Goal: Use online tool/utility: Utilize a website feature to perform a specific function

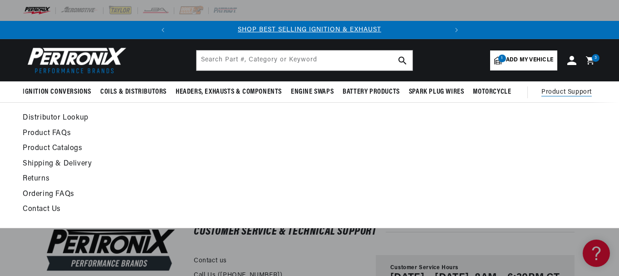
click at [53, 118] on link "Distributor Lookup" at bounding box center [232, 118] width 418 height 13
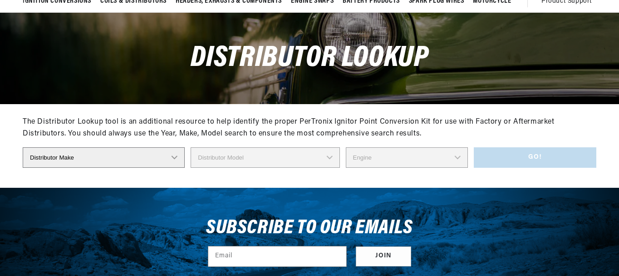
scroll to position [91, 0]
select select "Chrysler"
click at [23, 147] on select "Distributor Make Accel Aldon Autolite Bosch Century Chrysler Clark Colt Contine…" at bounding box center [104, 157] width 162 height 20
click at [271, 162] on select "Distributor Model 1838505 1889710 1889715 2095270 2095530 2095843 2095844 20958…" at bounding box center [268, 157] width 167 height 20
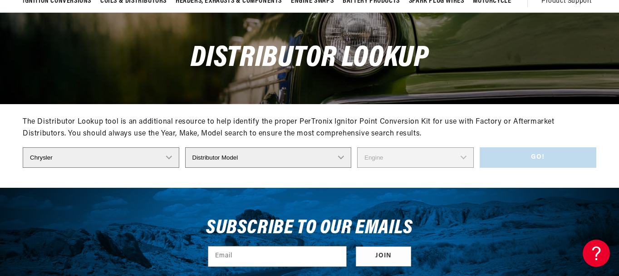
scroll to position [0, 275]
select select "2875354"
click at [191, 147] on select "Distributor Model 1838505 1889710 1889715 2095270 2095530 2095843 2095844 20958…" at bounding box center [268, 157] width 167 height 20
click at [424, 152] on select "Engine 8" at bounding box center [415, 157] width 117 height 20
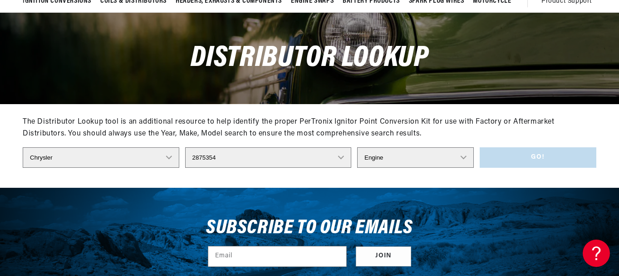
select select "8"
click at [357, 147] on select "Engine 8" at bounding box center [415, 157] width 117 height 20
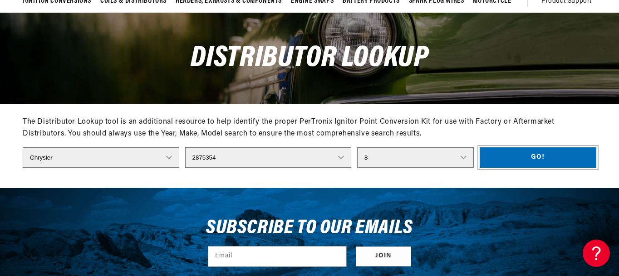
click at [539, 155] on button "Go!" at bounding box center [538, 157] width 117 height 20
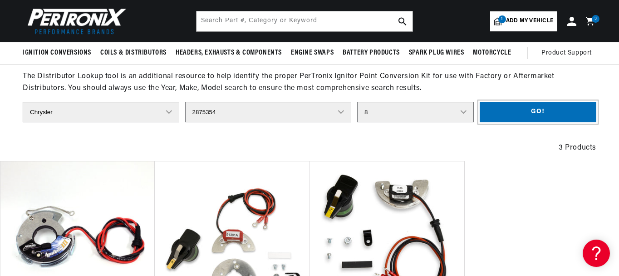
scroll to position [0, 275]
drag, startPoint x: 228, startPoint y: 112, endPoint x: 245, endPoint y: 109, distance: 17.5
click at [228, 112] on select "Distributor Model 1838505 1889710 1889715 2095270 2095530 2095843 2095844 20958…" at bounding box center [268, 112] width 167 height 20
select select "2875352"
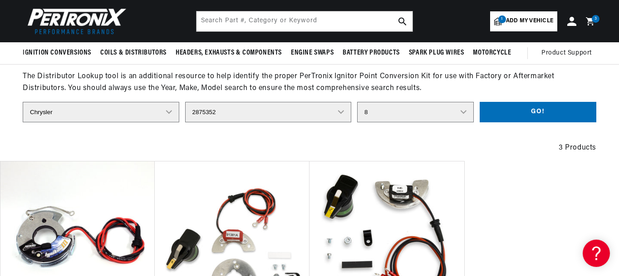
click at [191, 102] on select "Distributor Model 1838505 1889710 1889715 2095270 2095530 2095843 2095844 20958…" at bounding box center [268, 112] width 167 height 20
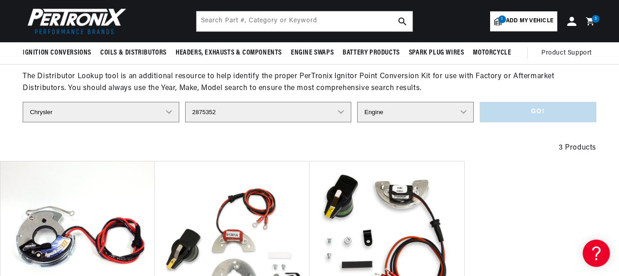
click at [428, 111] on select "Engine 8" at bounding box center [415, 112] width 117 height 20
select select "8"
click at [357, 102] on select "Engine 8" at bounding box center [415, 112] width 117 height 20
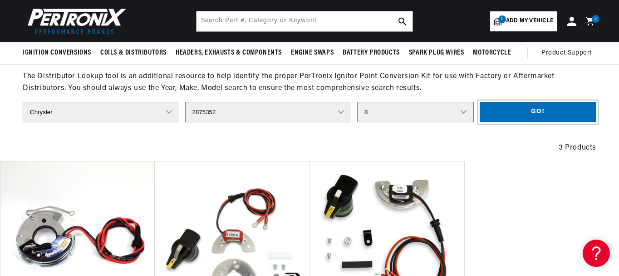
click at [539, 111] on button "Go!" at bounding box center [538, 112] width 117 height 20
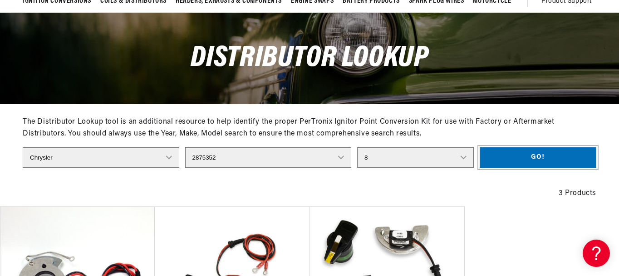
scroll to position [0, 275]
click at [252, 157] on select "Distributor Model 1838505 1889710 1889715 2095270 2095530 2095843 2095844 20958…" at bounding box center [268, 157] width 167 height 20
select select "2875356"
click at [191, 147] on select "Distributor Model 1838505 1889710 1889715 2095270 2095530 2095843 2095844 20958…" at bounding box center [268, 157] width 167 height 20
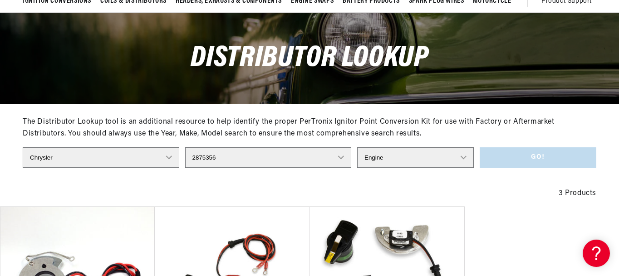
scroll to position [0, 0]
click at [380, 157] on select "Engine 8" at bounding box center [415, 157] width 117 height 20
select select "8"
click at [357, 147] on select "Engine 8" at bounding box center [415, 157] width 117 height 20
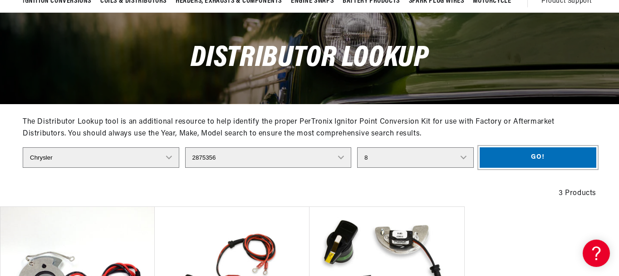
click at [537, 155] on button "Go!" at bounding box center [538, 157] width 117 height 20
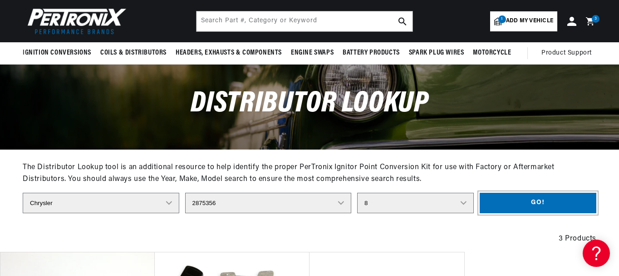
scroll to position [0, 275]
click at [234, 201] on select "Distributor Model 1838505 1889710 1889715 2095270 2095530 2095843 2095844 20958…" at bounding box center [268, 202] width 167 height 20
select select "2875354"
click at [191, 192] on select "Distributor Model 1838505 1889710 1889715 2095270 2095530 2095843 2095844 20958…" at bounding box center [268, 202] width 167 height 20
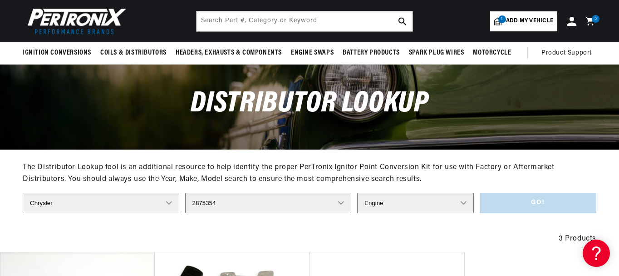
click at [394, 203] on select "Engine 8" at bounding box center [415, 202] width 117 height 20
select select "8"
click at [357, 192] on select "Engine 8" at bounding box center [415, 202] width 117 height 20
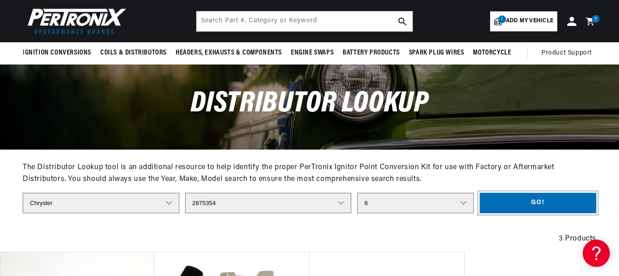
click at [530, 199] on button "Go!" at bounding box center [538, 202] width 117 height 20
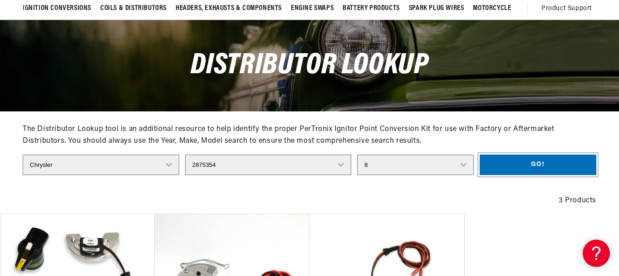
scroll to position [91, 0]
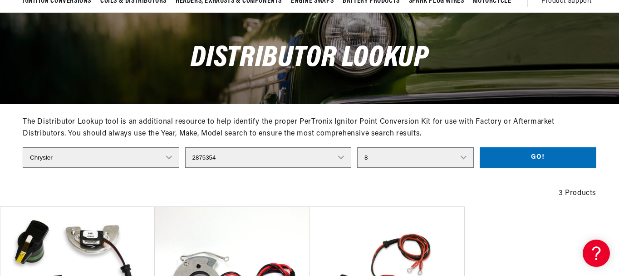
click at [252, 157] on select "Distributor Model 1838505 1889710 1889715 2095270 2095530 2095843 2095844 20958…" at bounding box center [268, 157] width 167 height 20
select select "2875352"
click at [191, 147] on select "Distributor Model 1838505 1889710 1889715 2095270 2095530 2095843 2095844 20958…" at bounding box center [268, 157] width 167 height 20
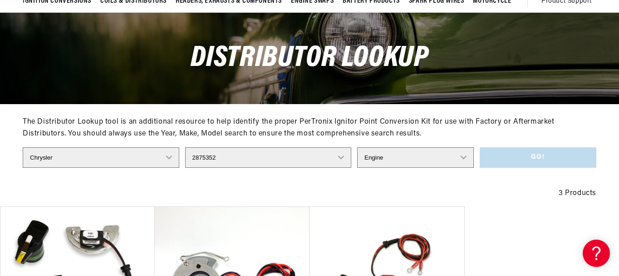
click at [415, 159] on select "Engine 8" at bounding box center [415, 157] width 117 height 20
select select "8"
click at [357, 147] on select "Engine 8" at bounding box center [415, 157] width 117 height 20
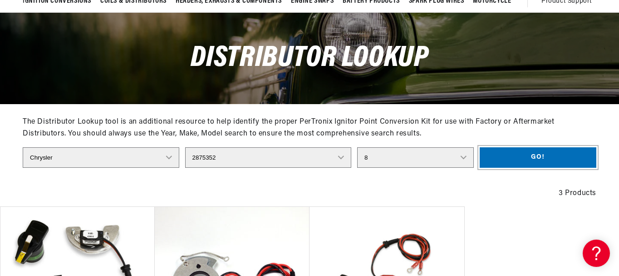
click at [534, 154] on button "Go!" at bounding box center [538, 157] width 117 height 20
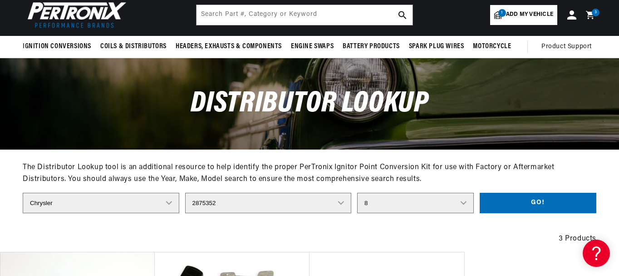
click at [250, 205] on select "Distributor Model 1838505 1889710 1889715 2095270 2095530 2095843 2095844 20958…" at bounding box center [268, 202] width 167 height 20
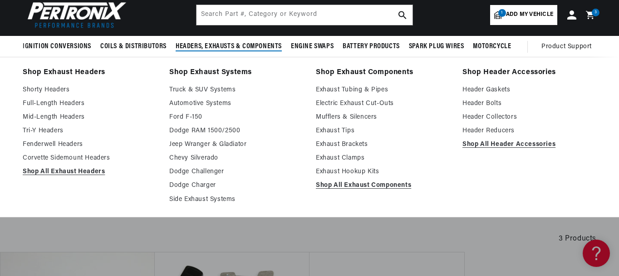
select select "2875360"
click at [191, 192] on select "Distributor Model 1838505 1889710 1889715 2095270 2095530 2095843 2095844 20958…" at bounding box center [268, 202] width 167 height 20
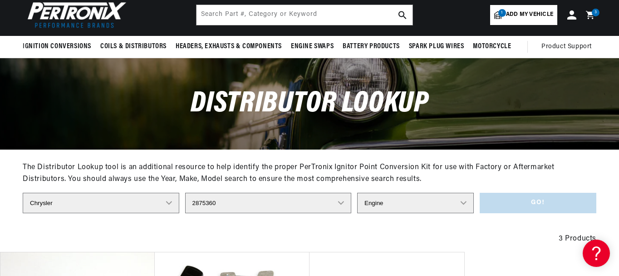
click at [400, 202] on select "Engine 8" at bounding box center [415, 202] width 117 height 20
select select "8"
click at [357, 192] on select "Engine 8" at bounding box center [415, 202] width 117 height 20
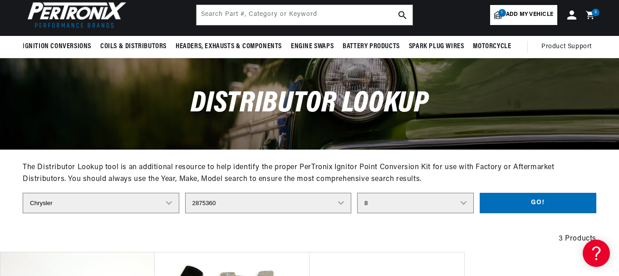
scroll to position [0, 0]
click at [557, 203] on button "Go!" at bounding box center [538, 202] width 117 height 20
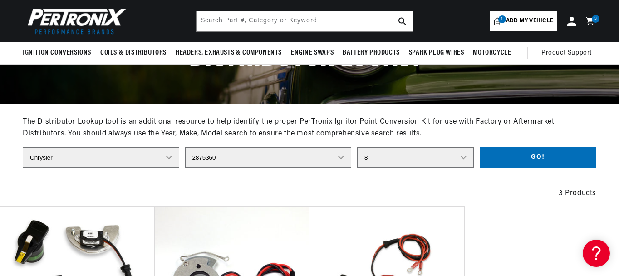
click at [241, 158] on select "Distributor Model 1838505 1889710 1889715 2095270 2095530 2095843 2095844 20958…" at bounding box center [268, 157] width 167 height 20
select select "2875362"
click at [191, 147] on select "Distributor Model 1838505 1889710 1889715 2095270 2095530 2095843 2095844 20958…" at bounding box center [268, 157] width 167 height 20
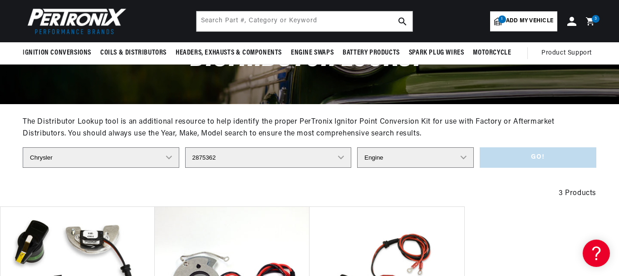
click at [395, 164] on select "Engine 8" at bounding box center [415, 157] width 117 height 20
select select "8"
click at [357, 147] on select "Engine 8" at bounding box center [415, 157] width 117 height 20
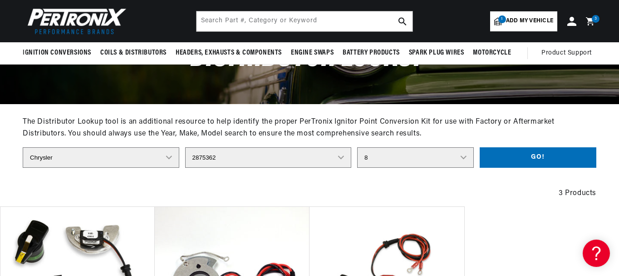
scroll to position [0, 0]
click at [547, 158] on button "Go!" at bounding box center [538, 157] width 117 height 20
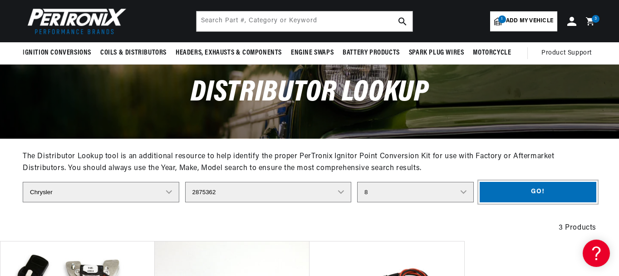
scroll to position [45, 0]
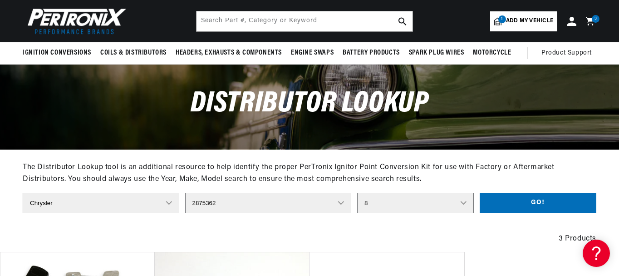
click at [241, 203] on select "Distributor Model 1838505 1889710 1889715 2095270 2095530 2095843 2095844 20958…" at bounding box center [268, 202] width 167 height 20
select select "2875354"
click at [191, 192] on select "Distributor Model 1838505 1889710 1889715 2095270 2095530 2095843 2095844 20958…" at bounding box center [268, 202] width 167 height 20
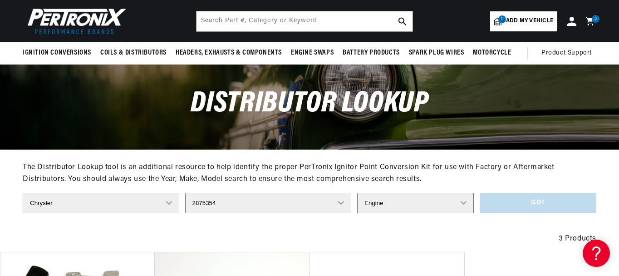
scroll to position [0, 275]
click at [422, 206] on select "Engine 8" at bounding box center [415, 202] width 117 height 20
select select "8"
click at [357, 192] on select "Engine 8" at bounding box center [415, 202] width 117 height 20
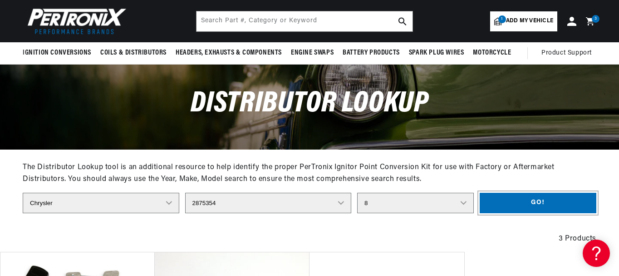
click at [536, 197] on button "Go!" at bounding box center [538, 202] width 117 height 20
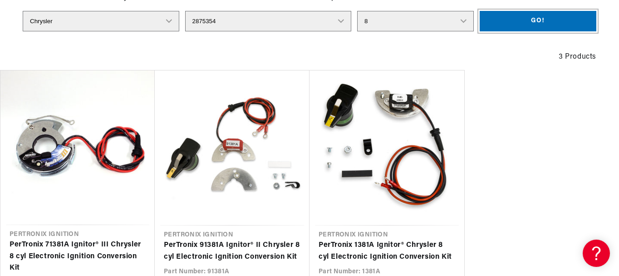
scroll to position [272, 0]
